Goal: Task Accomplishment & Management: Complete application form

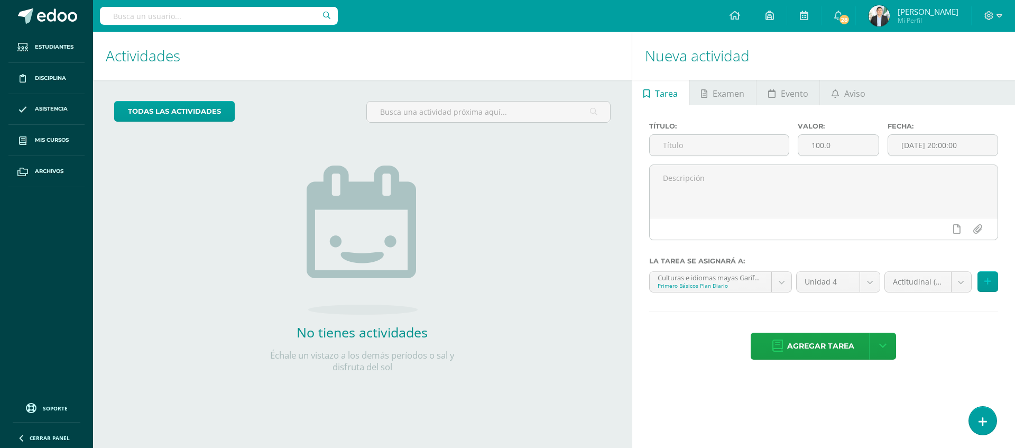
click at [869, 18] on img at bounding box center [879, 15] width 21 height 21
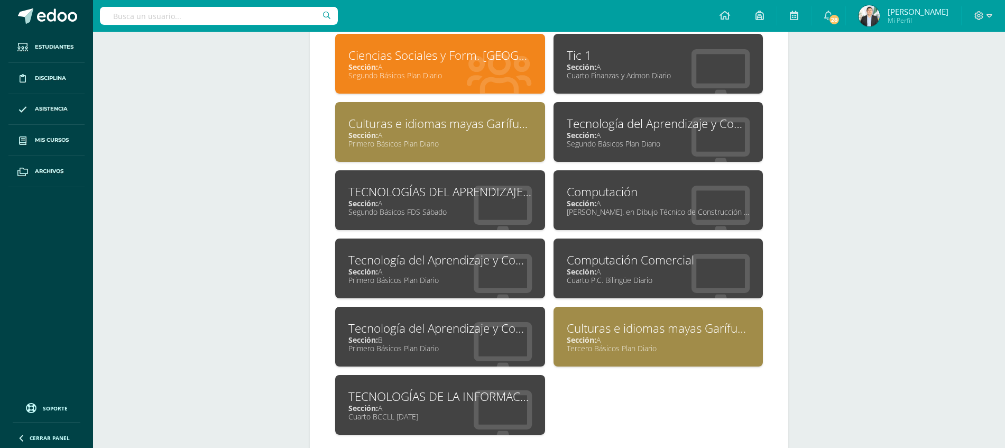
scroll to position [529, 0]
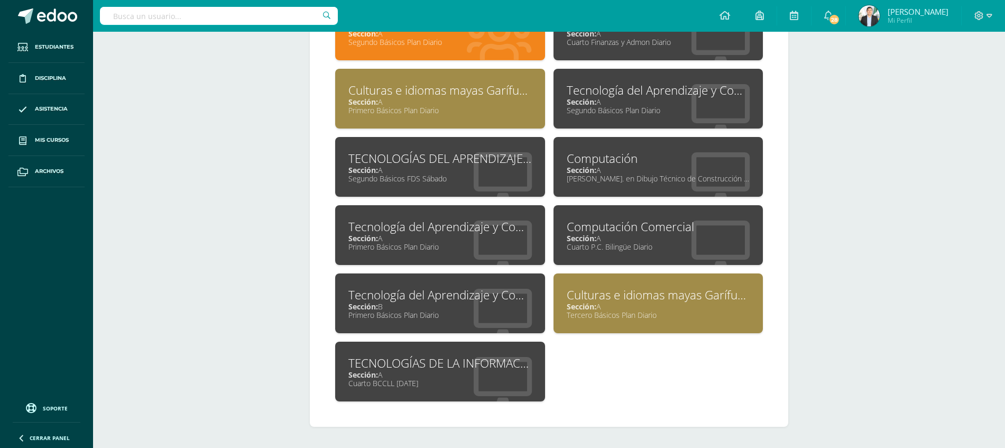
click at [634, 114] on div "Segundo Básicos Plan Diario" at bounding box center [659, 110] width 184 height 10
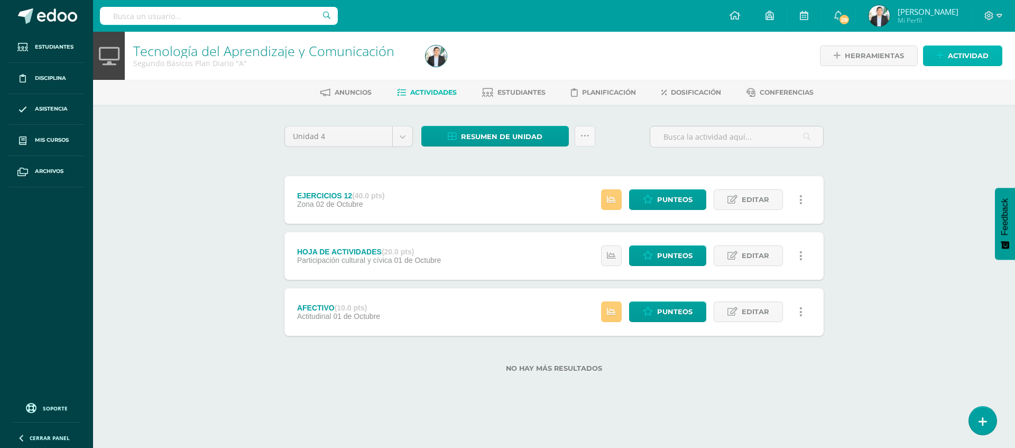
click at [948, 65] on span "Actividad" at bounding box center [968, 56] width 41 height 20
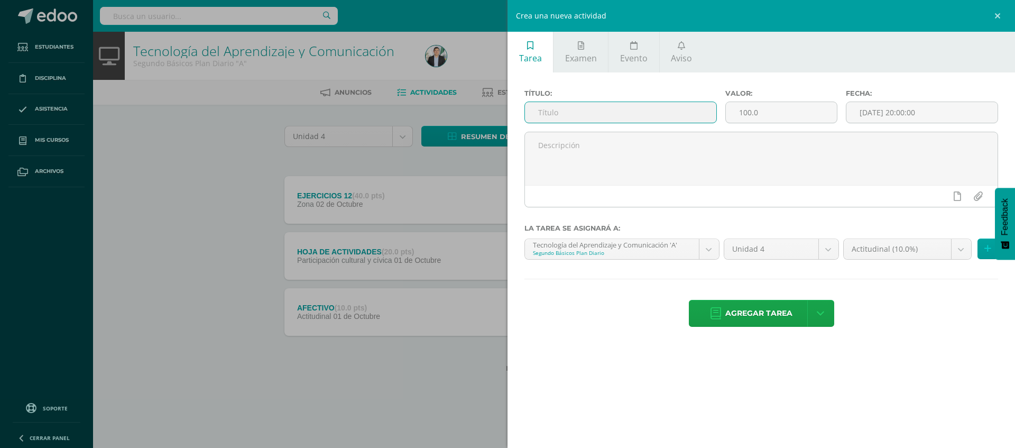
click at [638, 120] on input "text" at bounding box center [620, 112] width 191 height 21
type input "e"
type input "EVALUACION"
click at [785, 115] on input "100.0" at bounding box center [781, 112] width 111 height 21
type input "1"
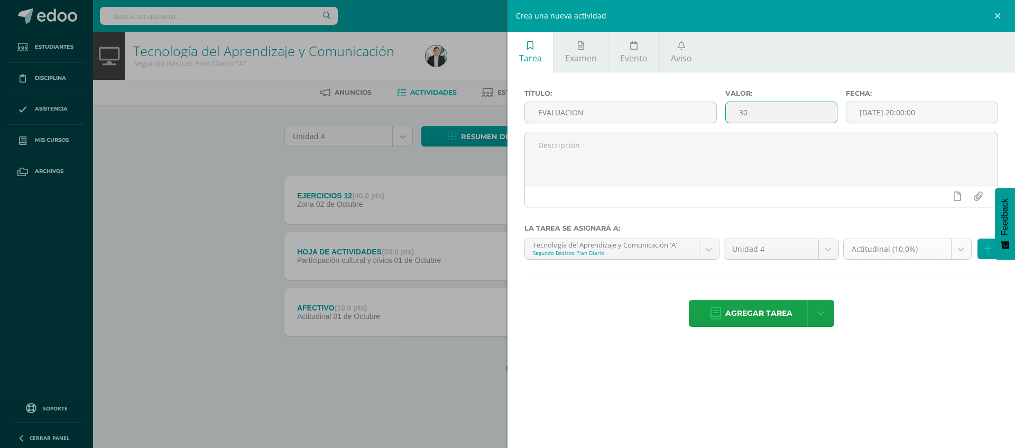
type input "30"
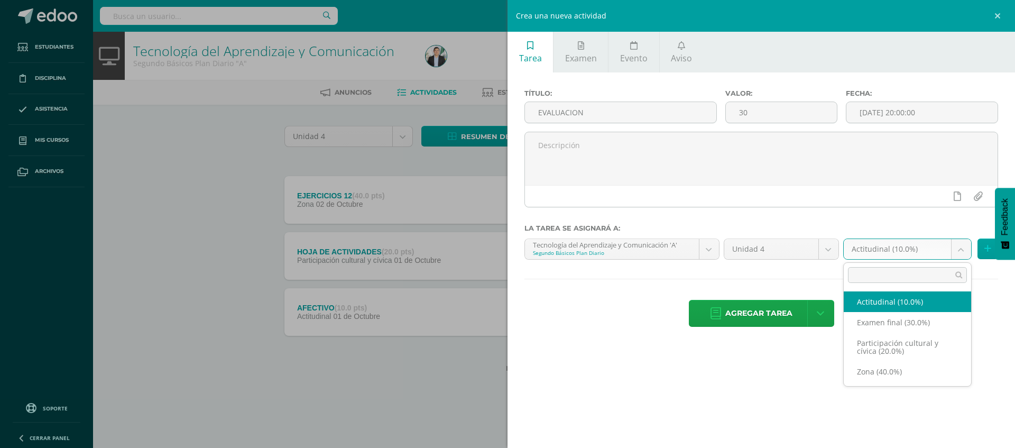
click at [867, 243] on body "Estudiantes Disciplina Asistencia Mis cursos Archivos Soporte Ayuda Reportar un…" at bounding box center [507, 203] width 1015 height 406
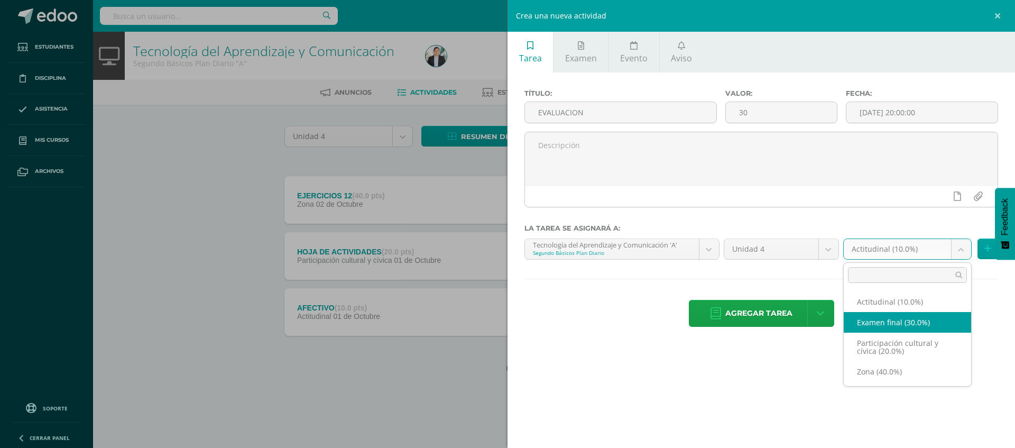
select select "68399"
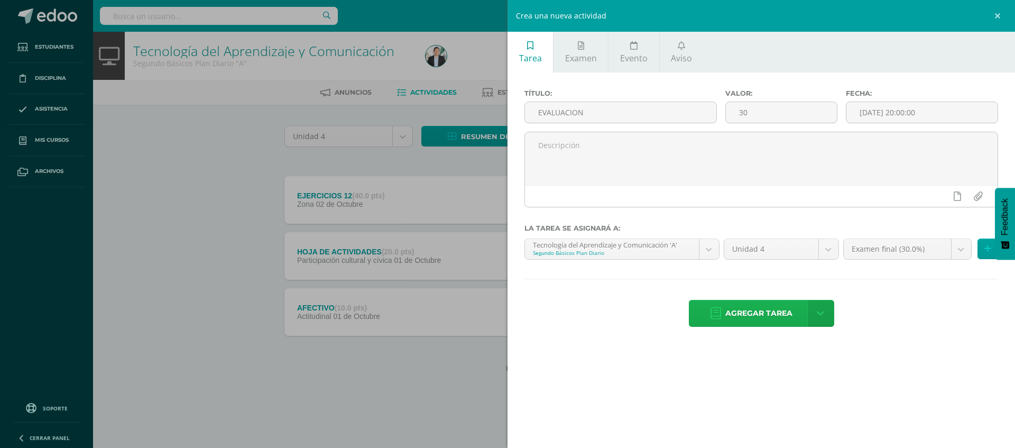
click at [748, 311] on span "Agregar tarea" at bounding box center [759, 313] width 67 height 26
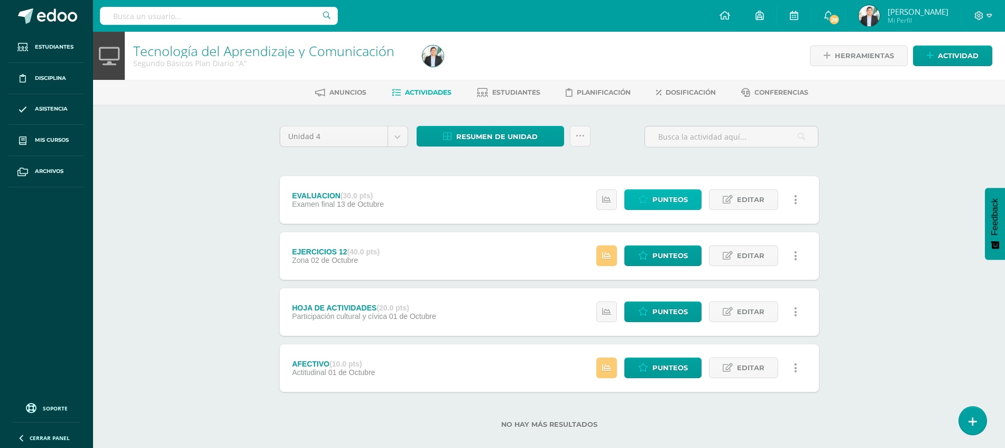
click at [670, 195] on span "Punteos" at bounding box center [670, 200] width 35 height 20
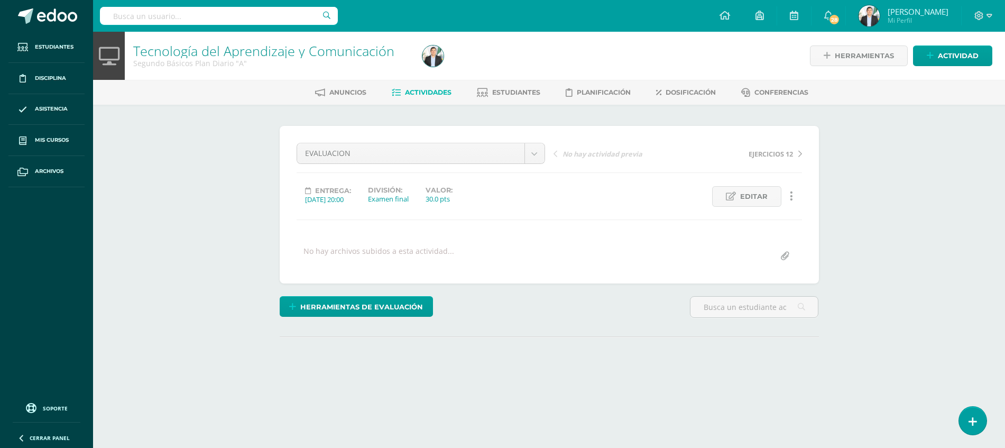
click at [512, 102] on div "Anuncios Actividades Estudiantes Planificación Dosificación Conferencias" at bounding box center [562, 92] width 938 height 25
click at [525, 97] on link "Estudiantes" at bounding box center [508, 92] width 63 height 17
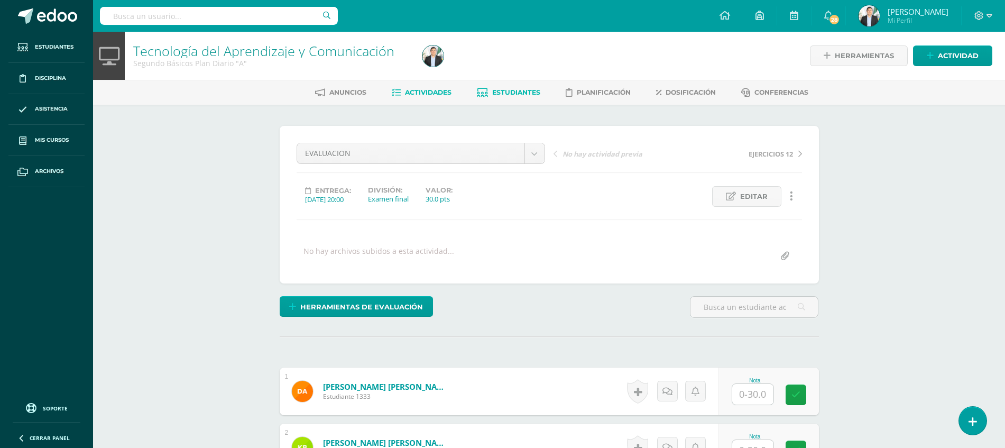
scroll to position [1, 0]
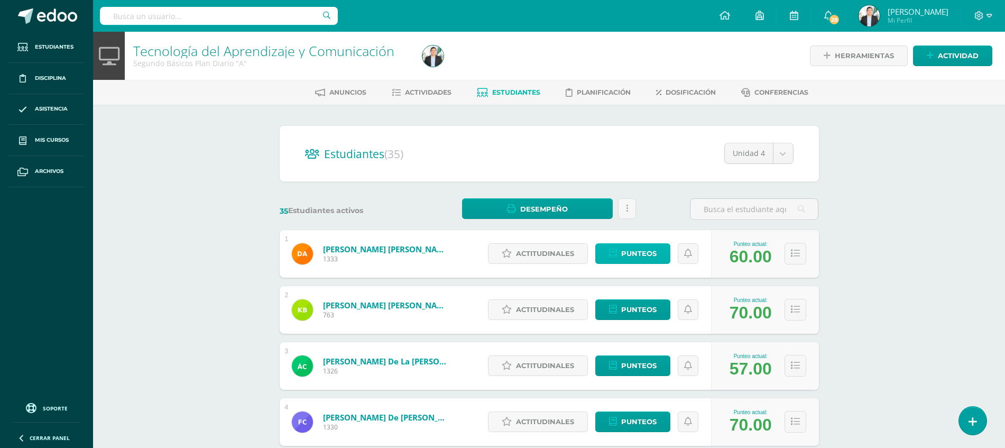
click at [641, 247] on span "Punteos" at bounding box center [638, 254] width 35 height 20
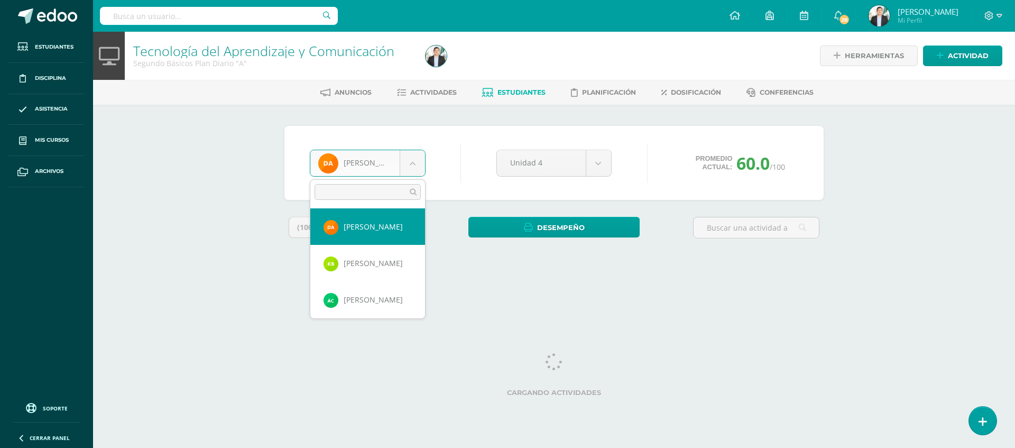
click at [418, 169] on body "Estudiantes Disciplina Asistencia Mis cursos Archivos Soporte Ayuda Reportar un…" at bounding box center [507, 142] width 1015 height 285
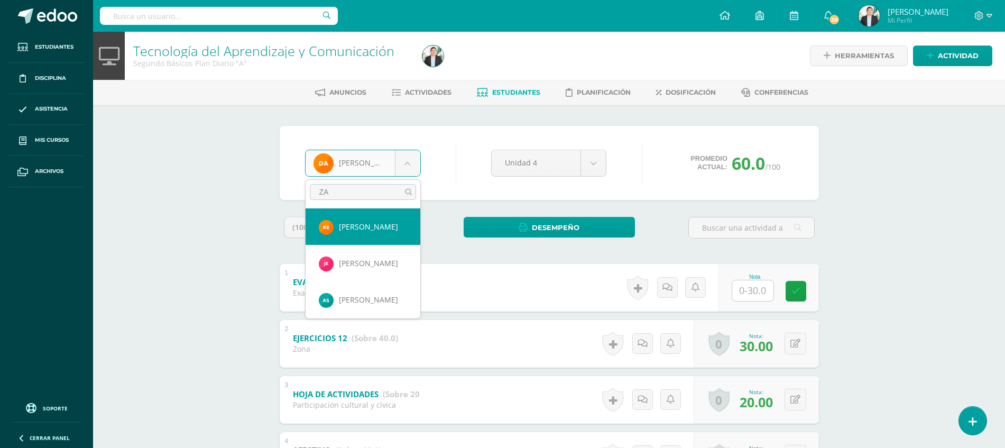
type input "ZAM"
select select "8674"
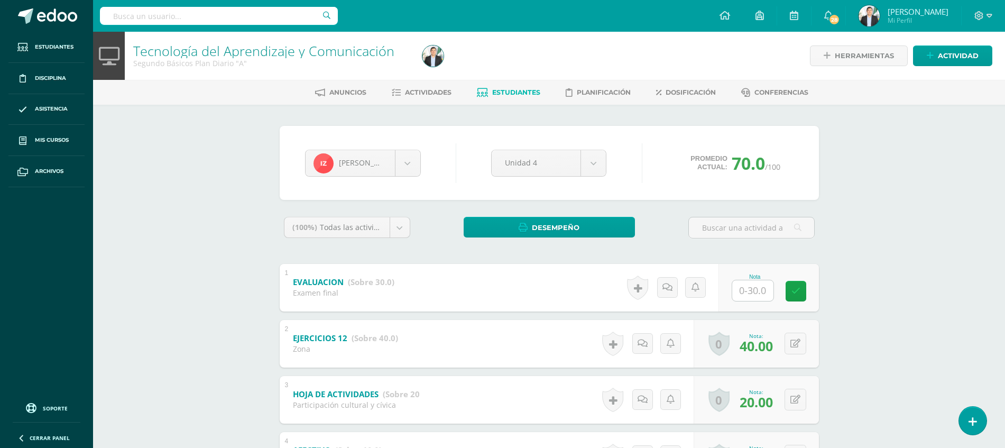
scroll to position [84, 0]
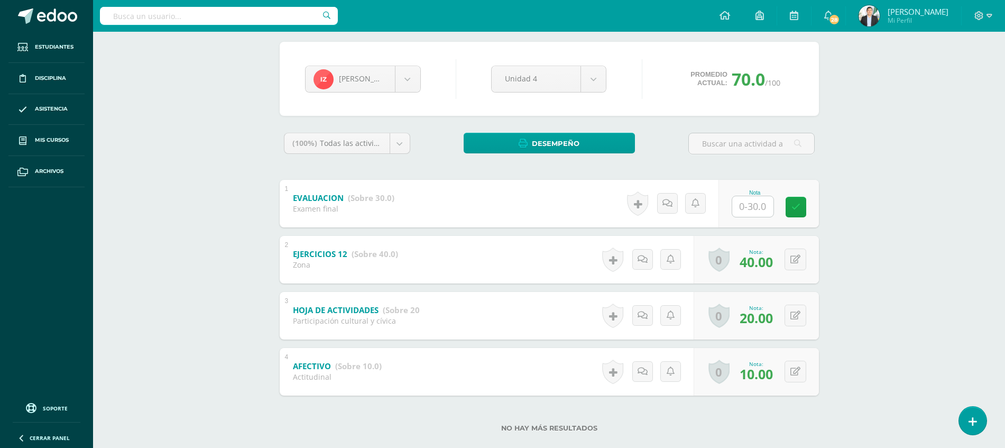
click at [751, 218] on div "Nota" at bounding box center [769, 204] width 100 height 48
click at [758, 213] on input "text" at bounding box center [759, 206] width 42 height 21
type input "25"
click at [842, 235] on div "Tecnología del Aprendizaje y Comunicación Segundo Básicos Plan Diario "A" Herra…" at bounding box center [549, 207] width 912 height 518
